Goal: Navigation & Orientation: Go to known website

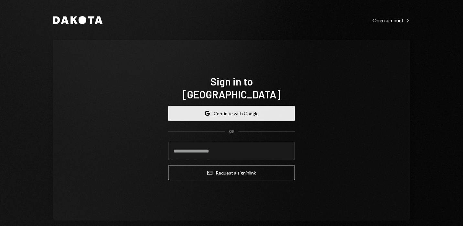
click at [234, 106] on button "Google Continue with Google" at bounding box center [231, 113] width 127 height 15
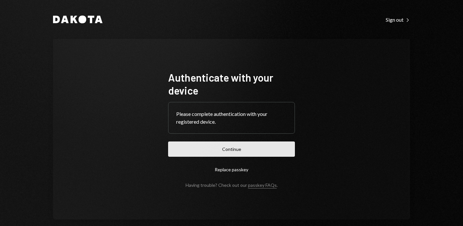
click at [228, 153] on button "Continue" at bounding box center [231, 148] width 127 height 15
